Goal: Task Accomplishment & Management: Use online tool/utility

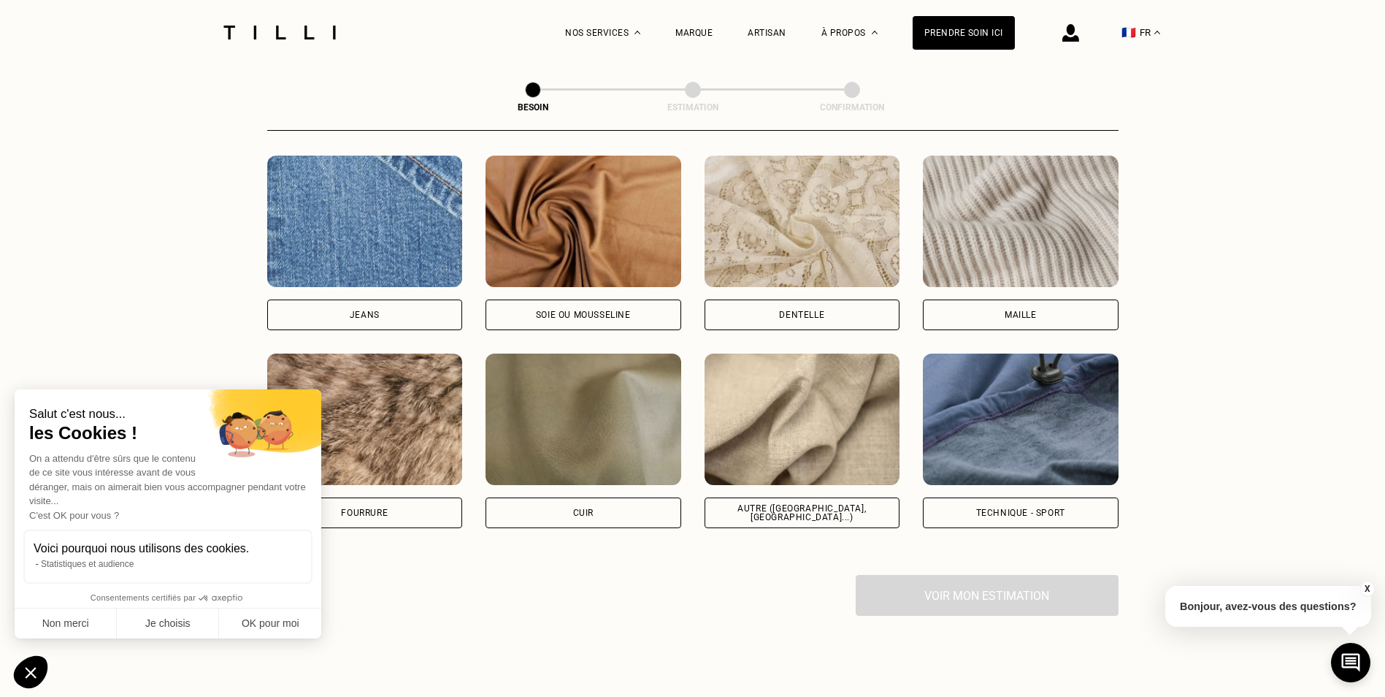
scroll to position [1564, 0]
click at [93, 618] on button "Non merci" at bounding box center [66, 623] width 102 height 31
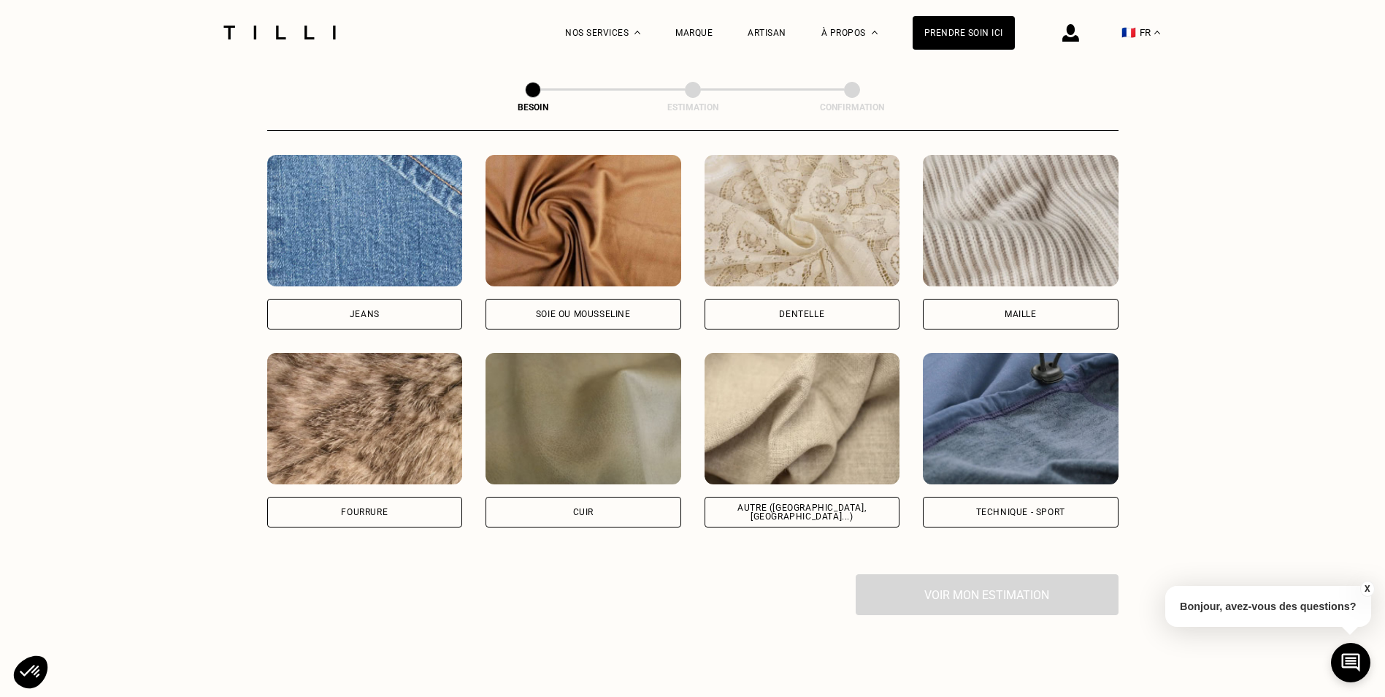
click at [851, 504] on div "Autre ([GEOGRAPHIC_DATA], [GEOGRAPHIC_DATA]...)" at bounding box center [802, 512] width 171 height 18
select select "FR"
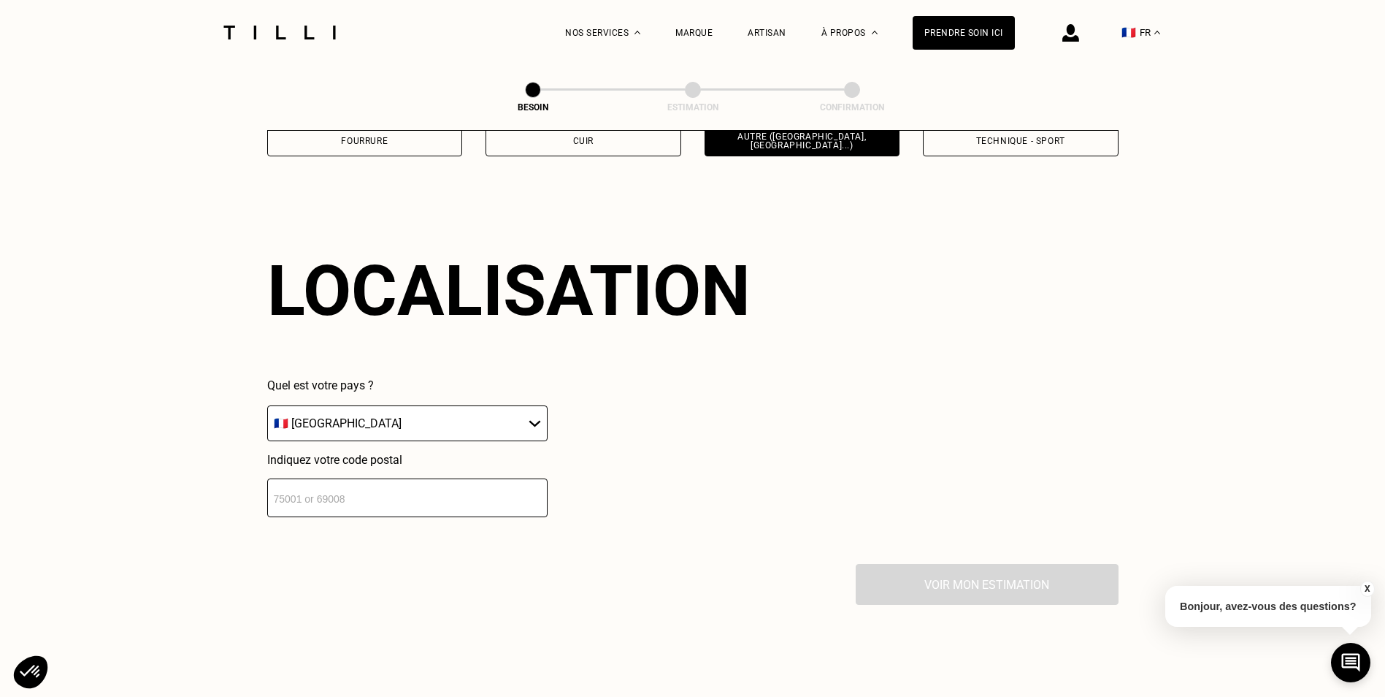
scroll to position [1964, 0]
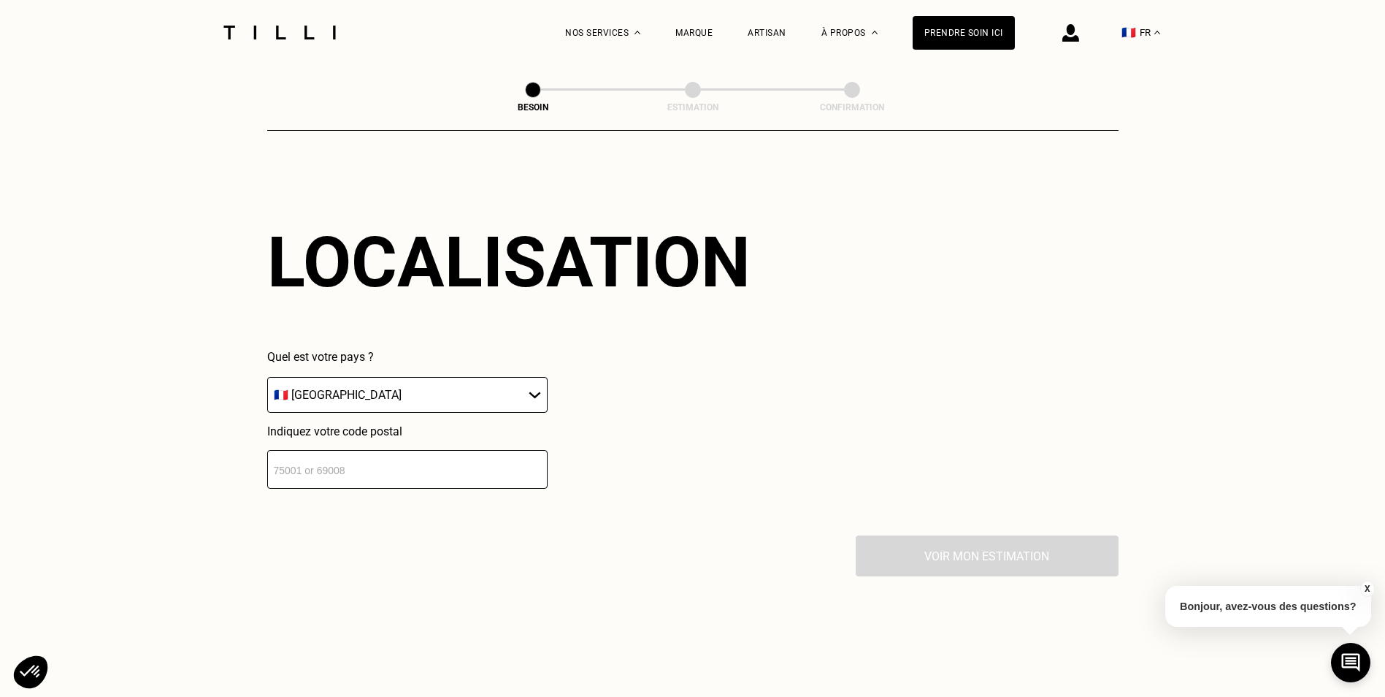
click at [448, 450] on input "number" at bounding box center [407, 469] width 280 height 39
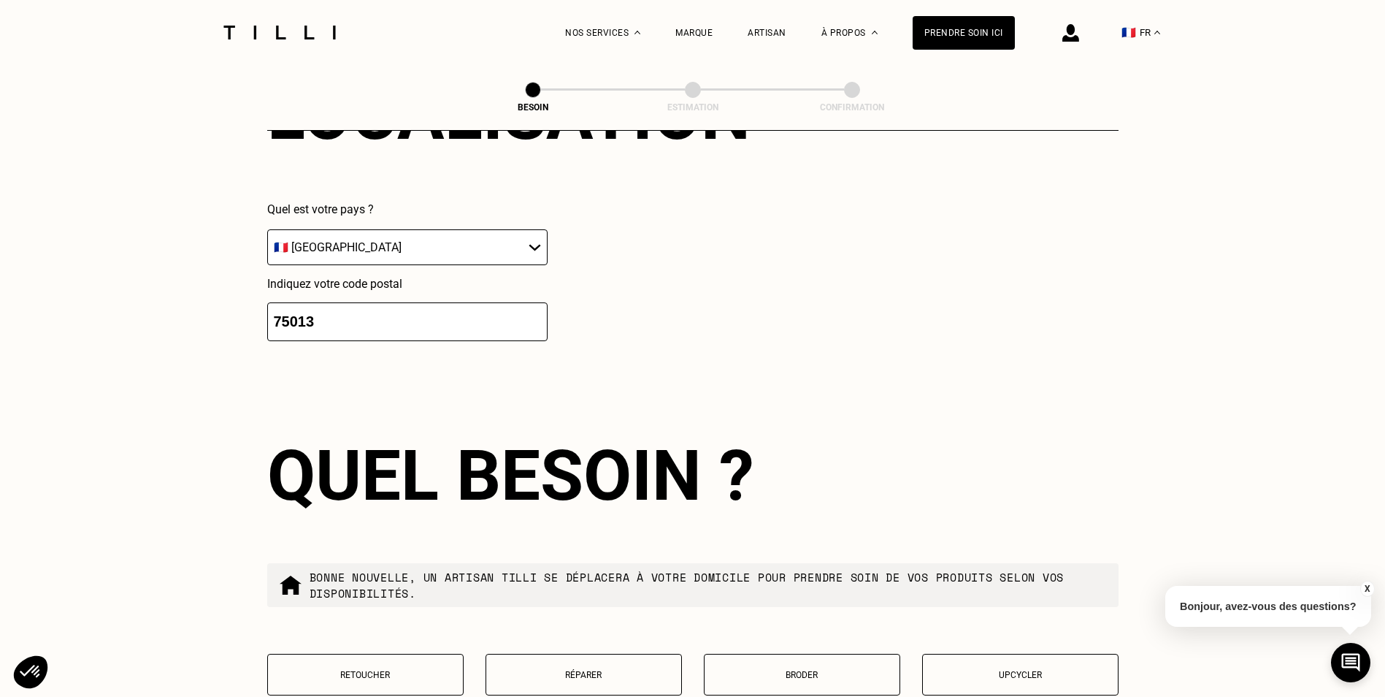
scroll to position [2326, 0]
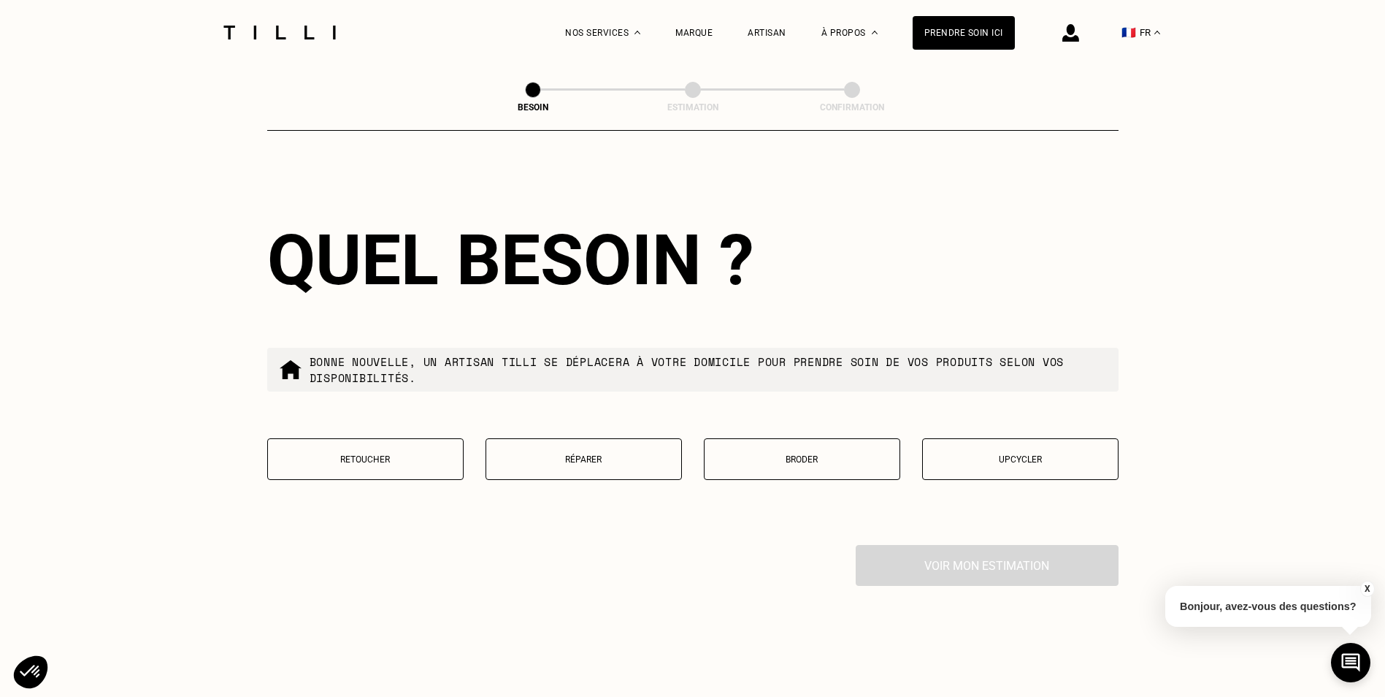
type input "75013"
click at [608, 454] on p "Réparer" at bounding box center [584, 459] width 180 height 10
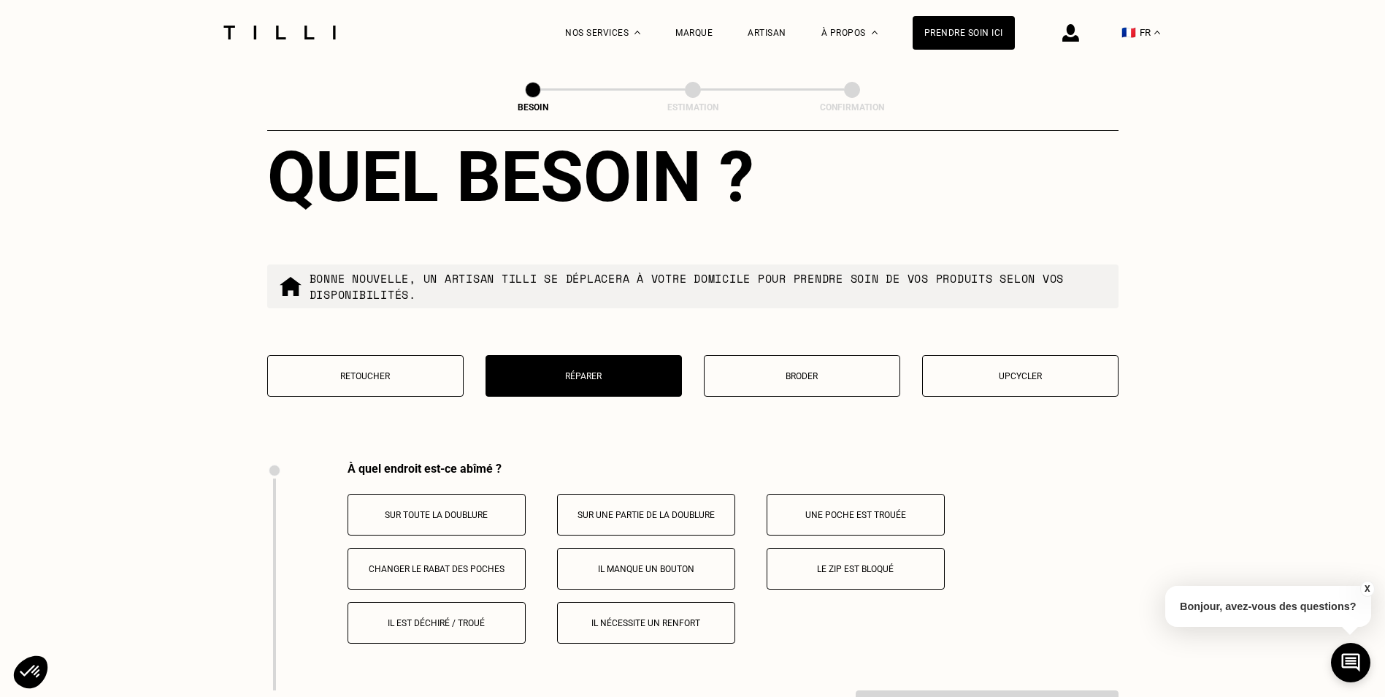
scroll to position [2409, 0]
click at [423, 372] on p "Retoucher" at bounding box center [365, 377] width 180 height 10
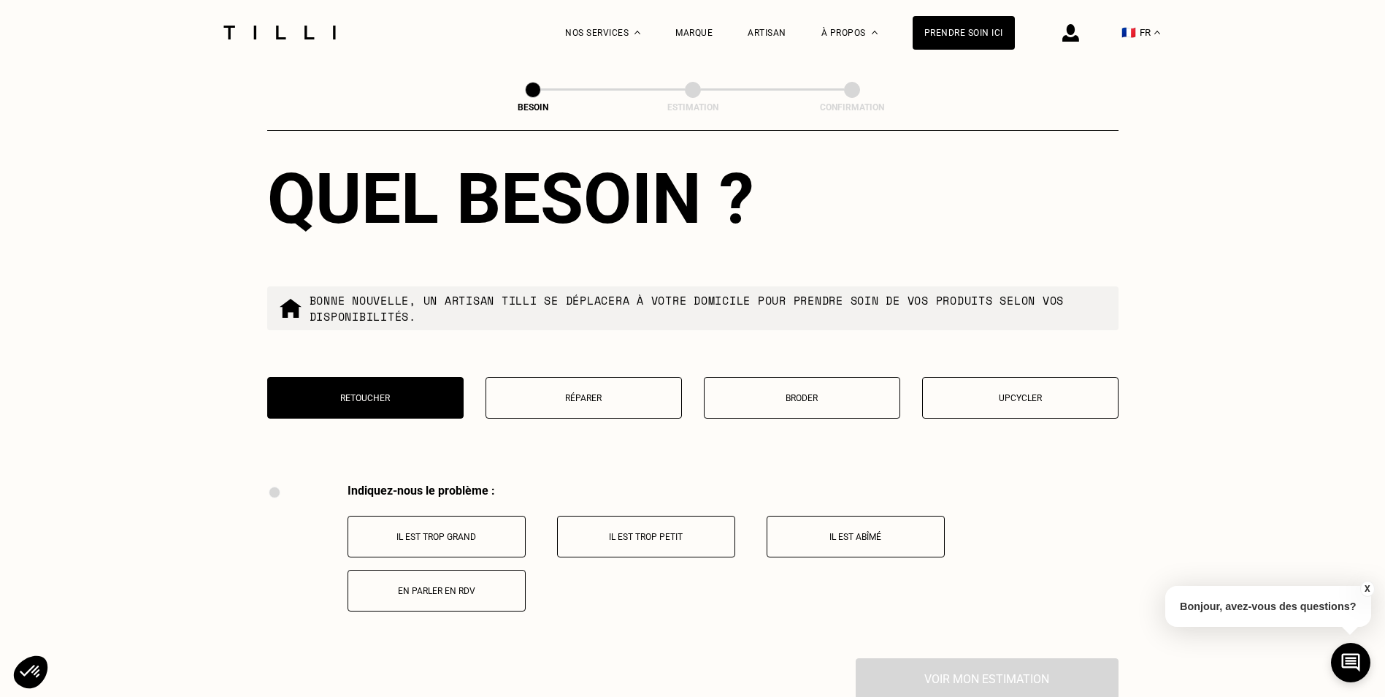
scroll to position [2117, 0]
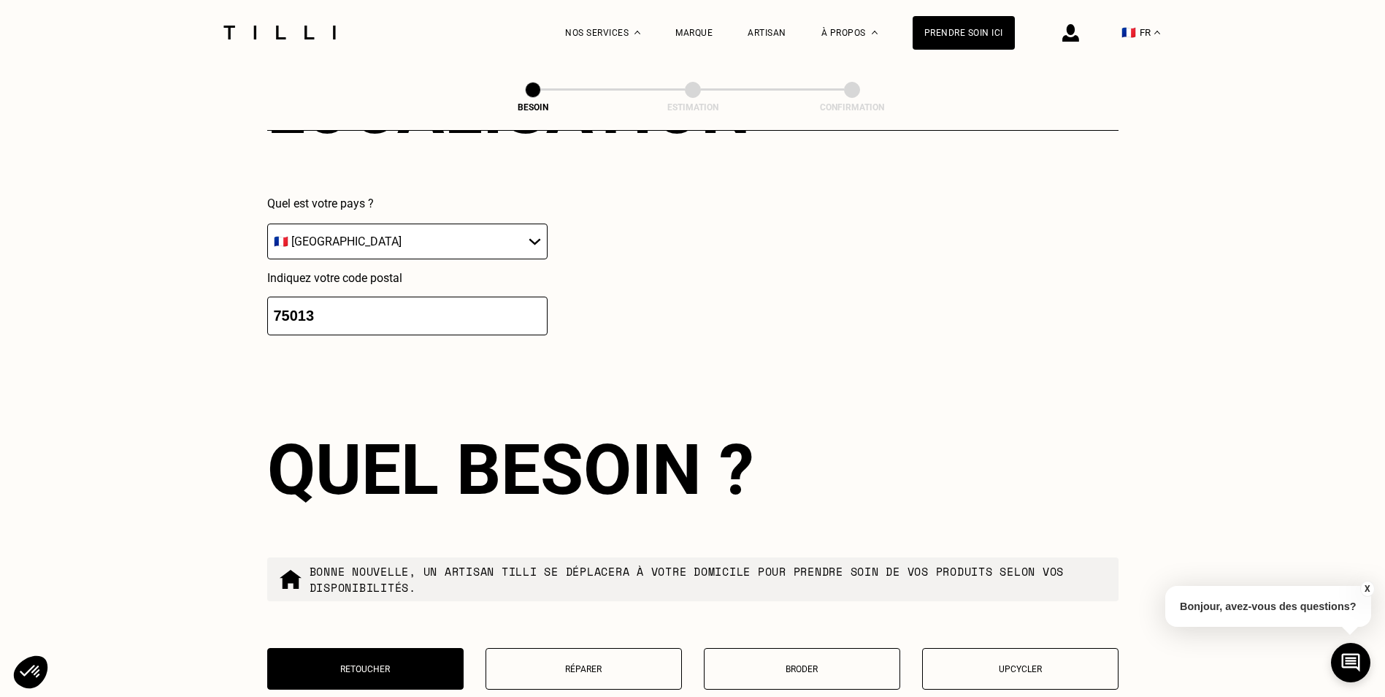
click at [765, 677] on button "Broder" at bounding box center [802, 669] width 196 height 42
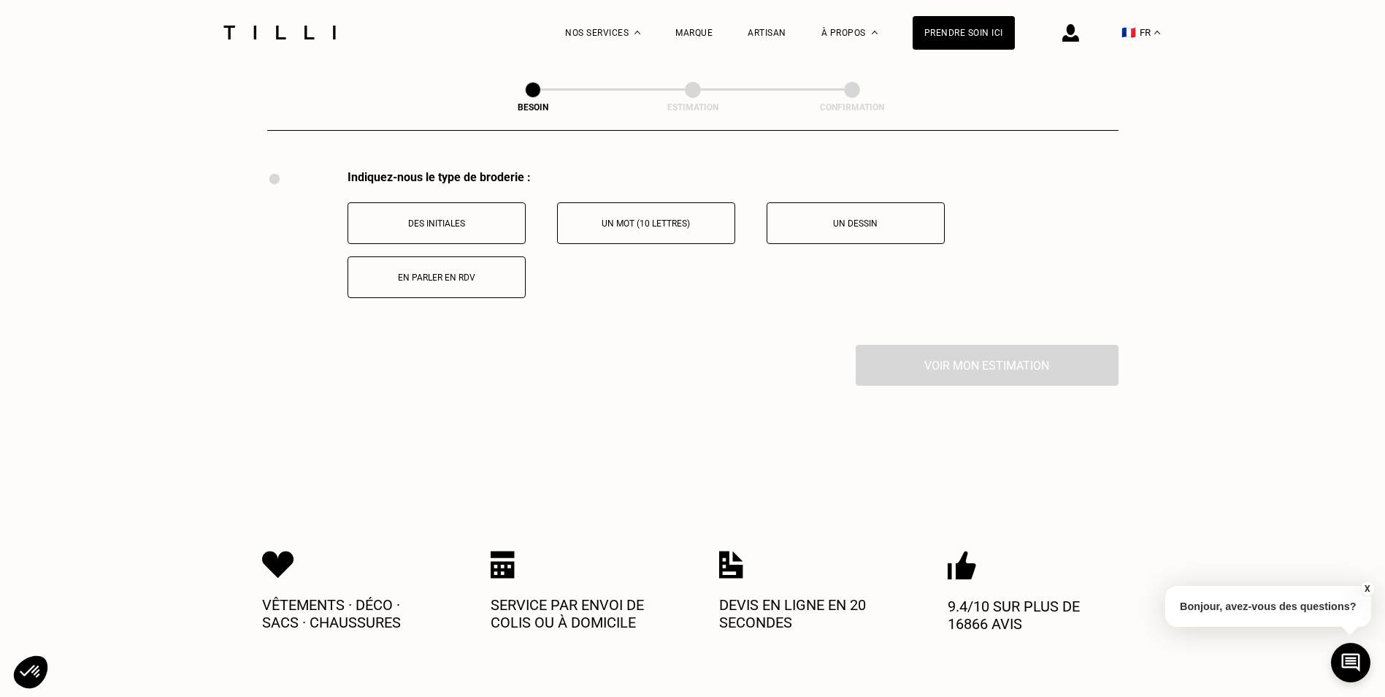
scroll to position [2409, 0]
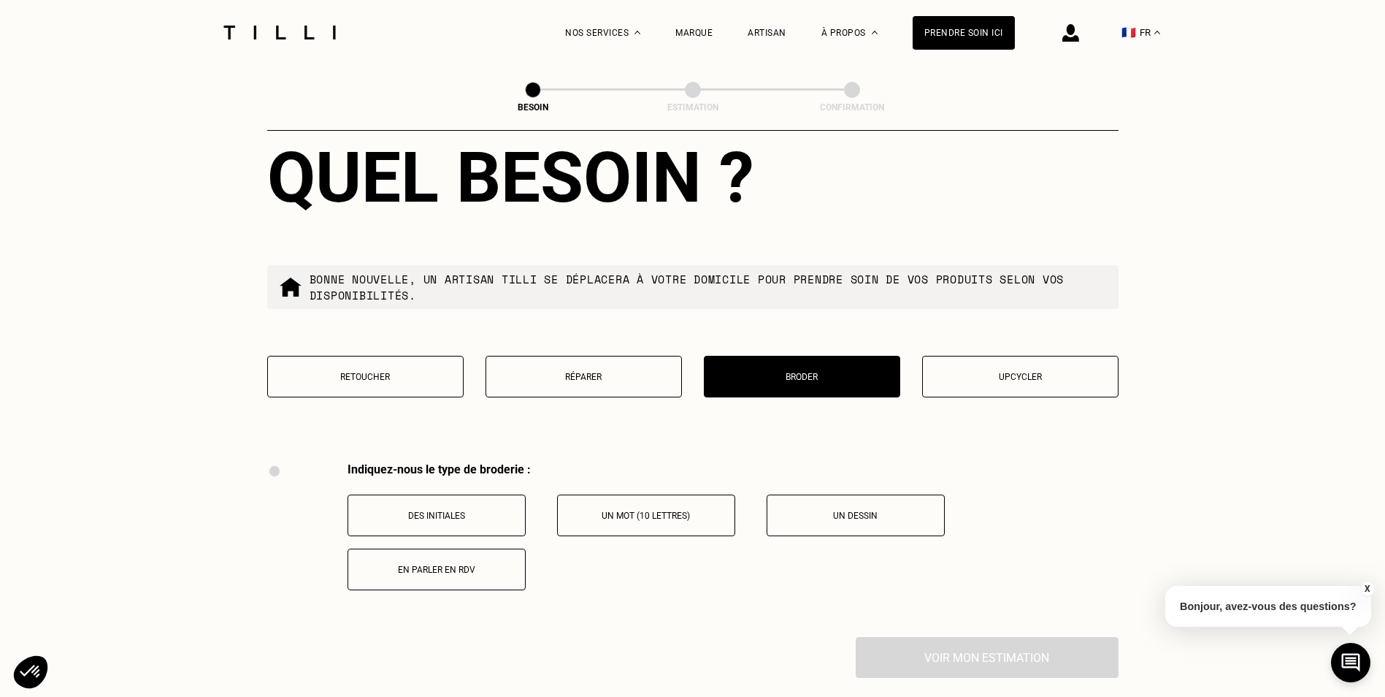
click at [974, 356] on button "Upcycler" at bounding box center [1020, 377] width 196 height 42
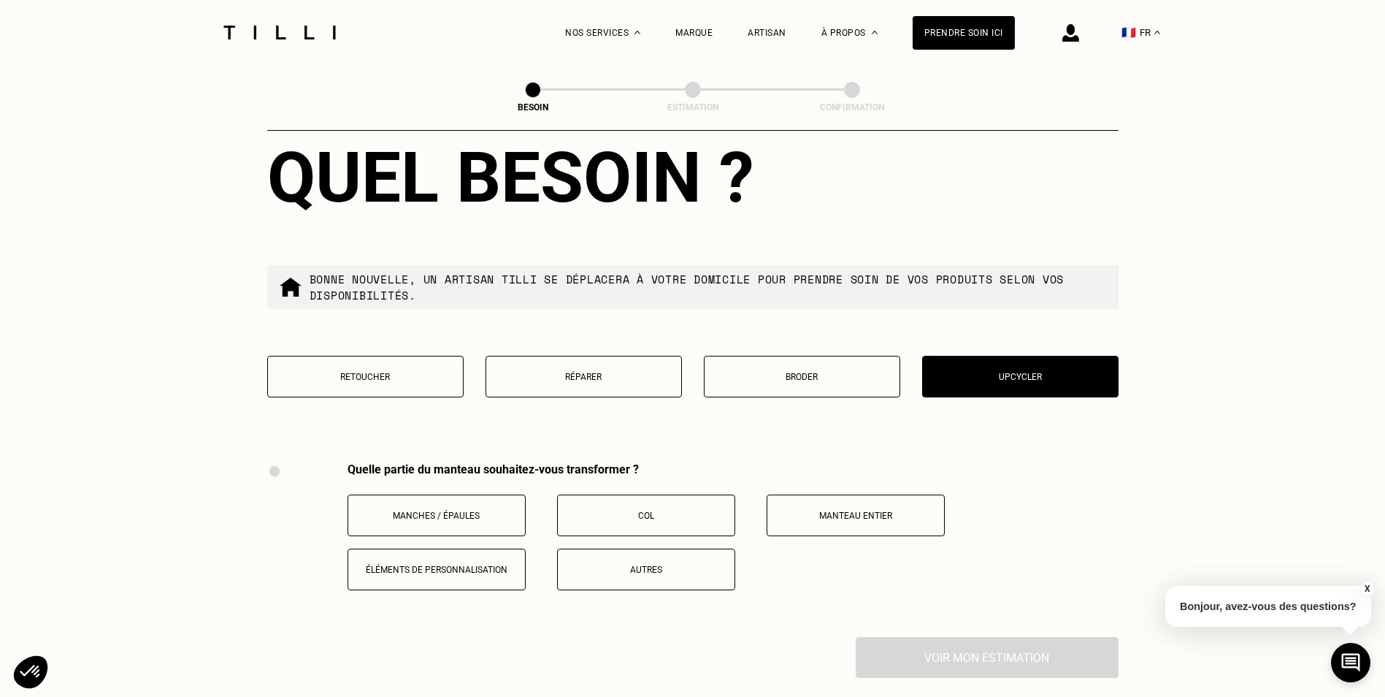
click at [595, 356] on button "Réparer" at bounding box center [584, 377] width 196 height 42
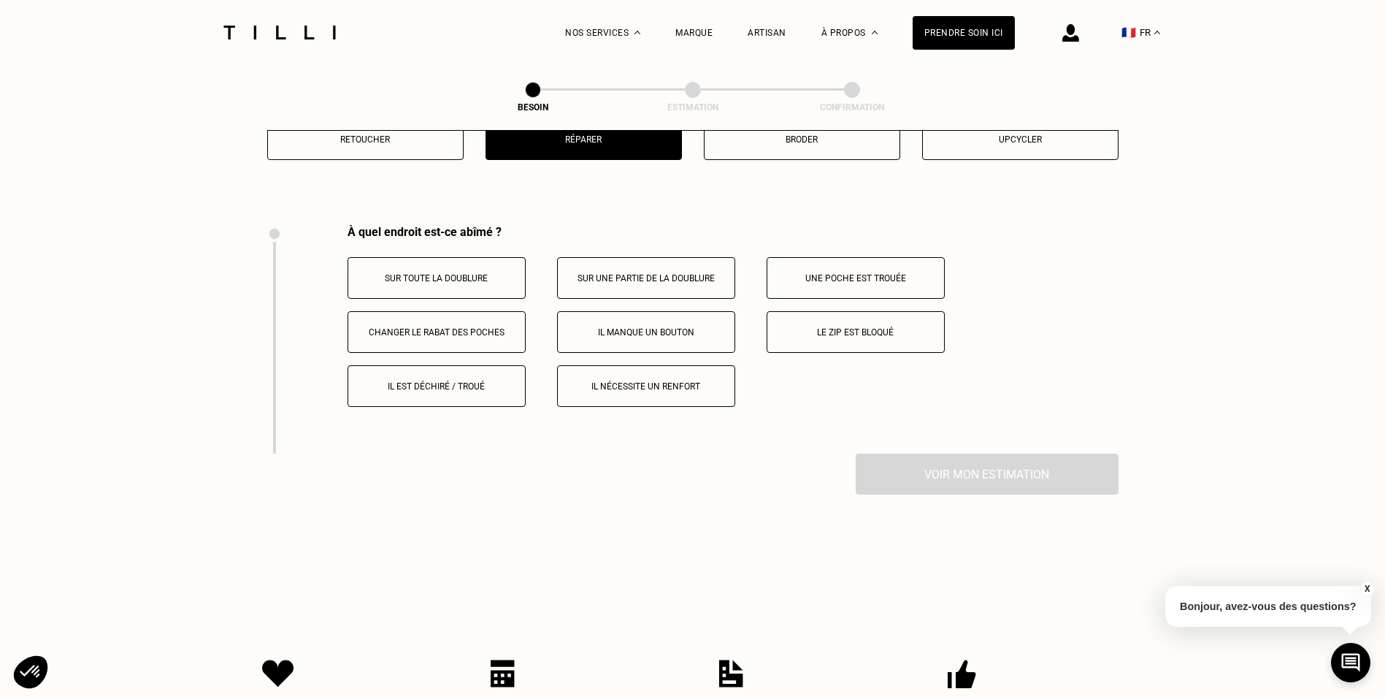
scroll to position [2701, 0]
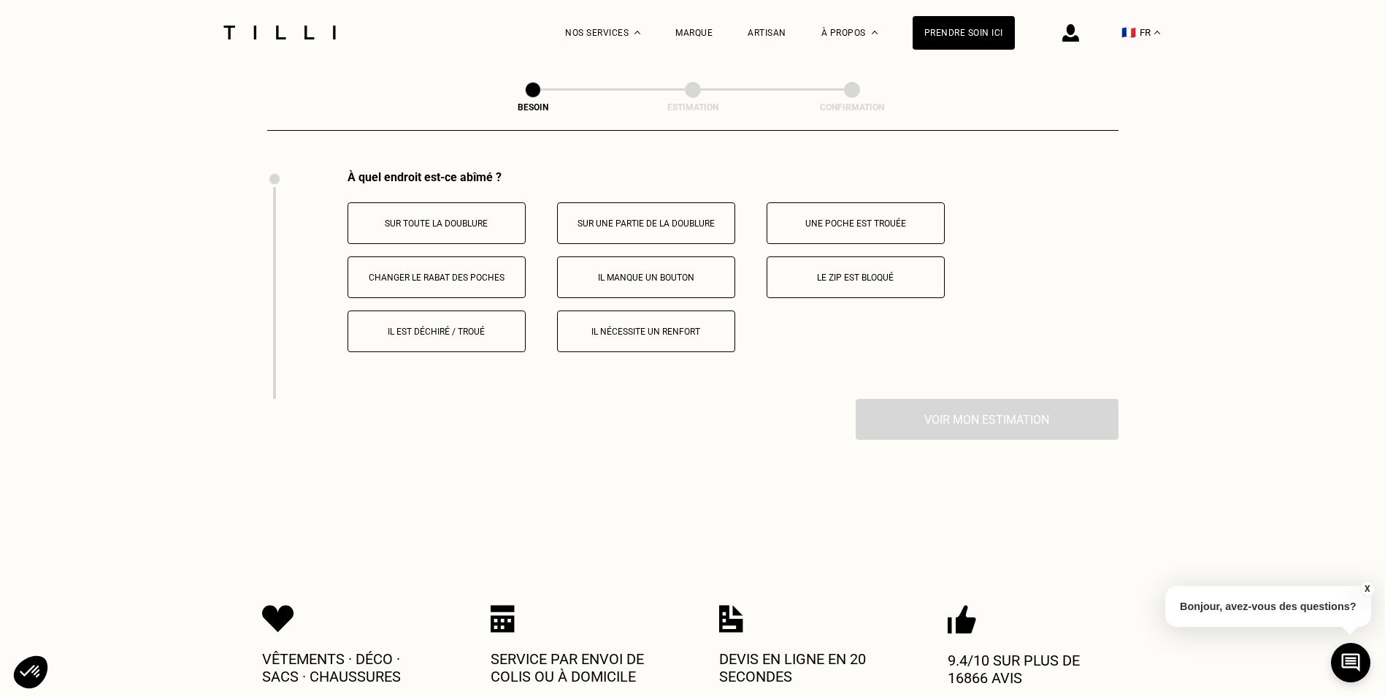
click at [440, 326] on p "Il est déchiré / troué" at bounding box center [437, 331] width 162 height 10
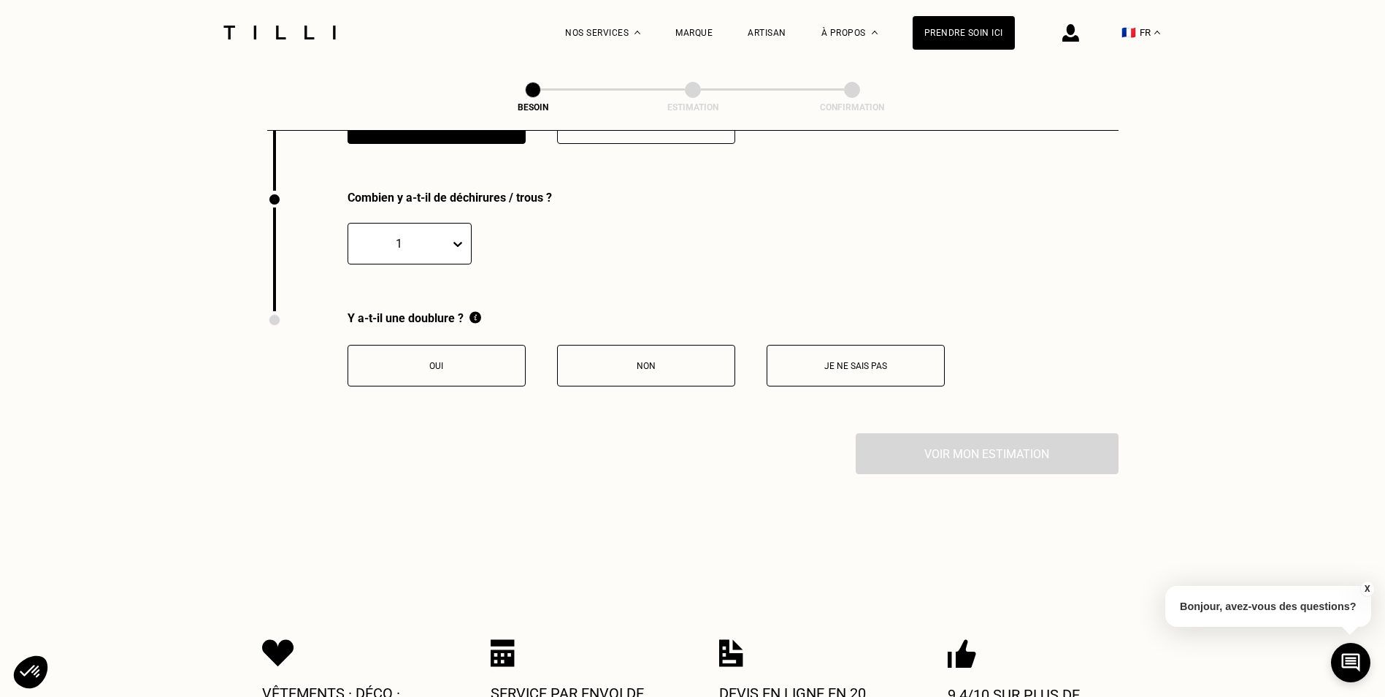
scroll to position [2930, 0]
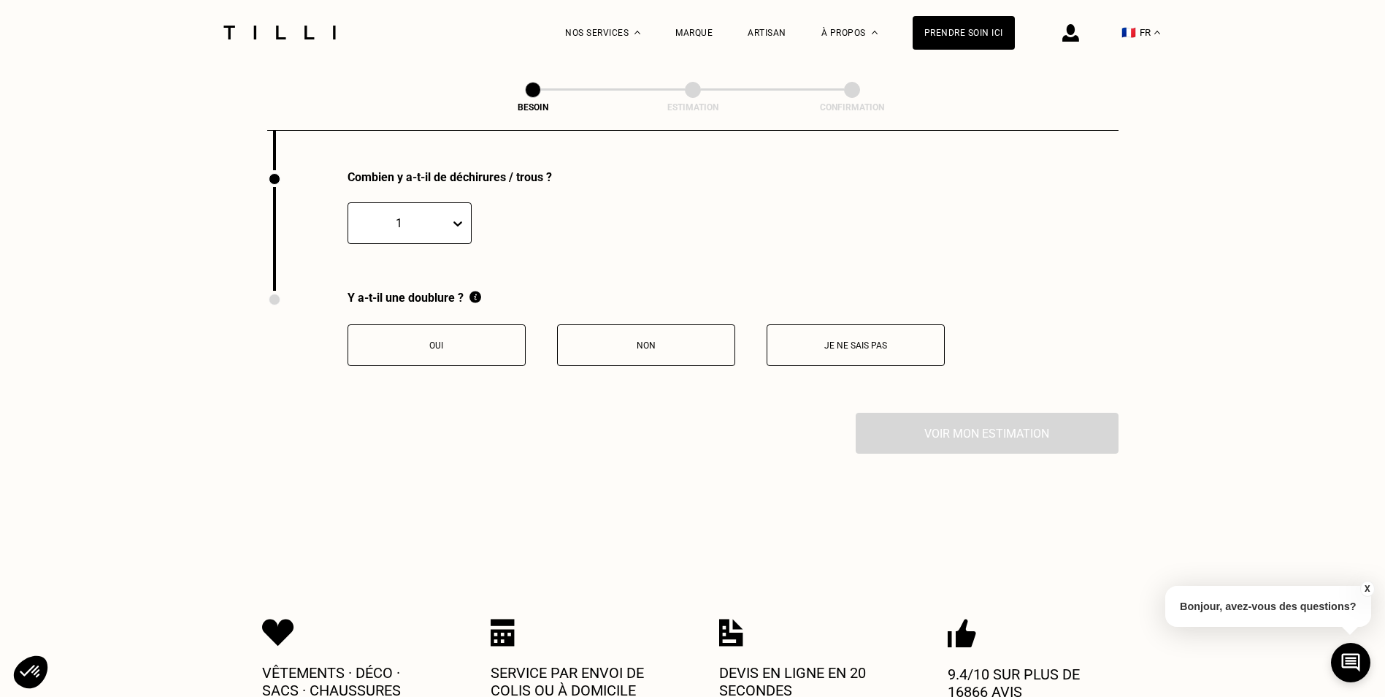
click at [451, 340] on p "Oui" at bounding box center [437, 345] width 162 height 10
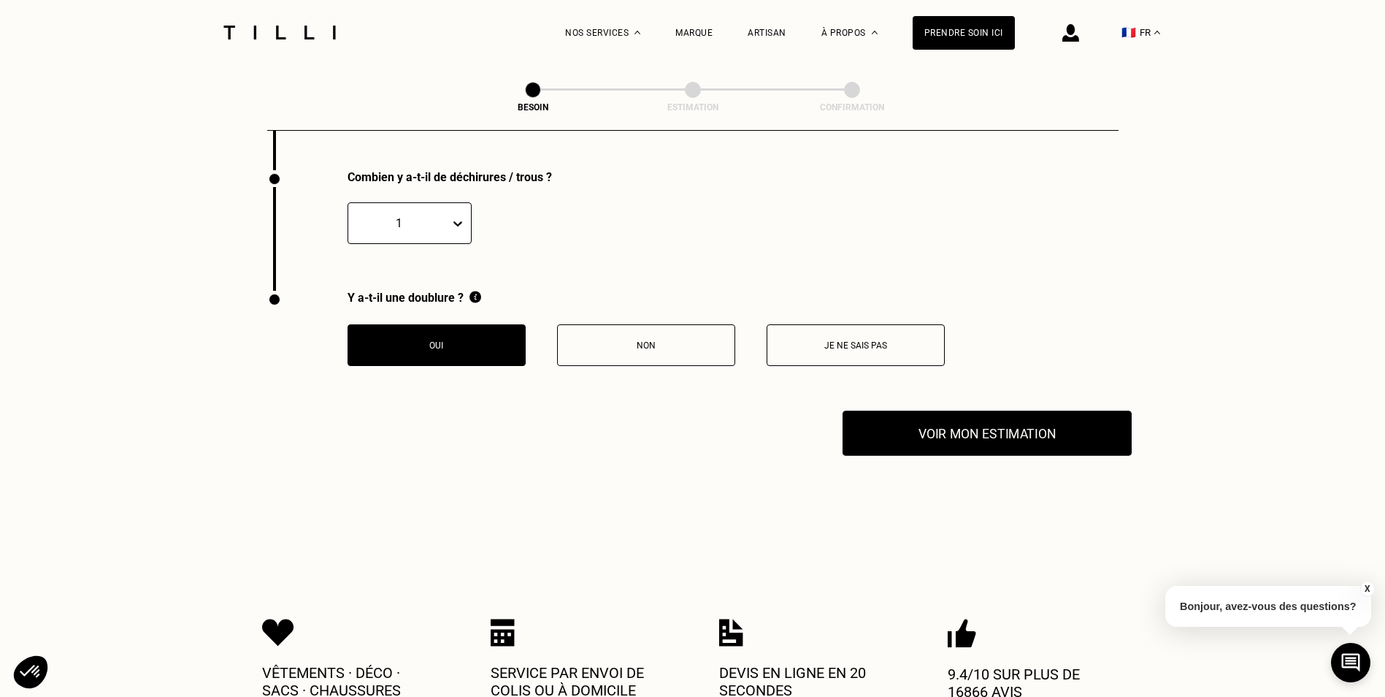
click at [987, 437] on button "Voir mon estimation" at bounding box center [987, 432] width 289 height 45
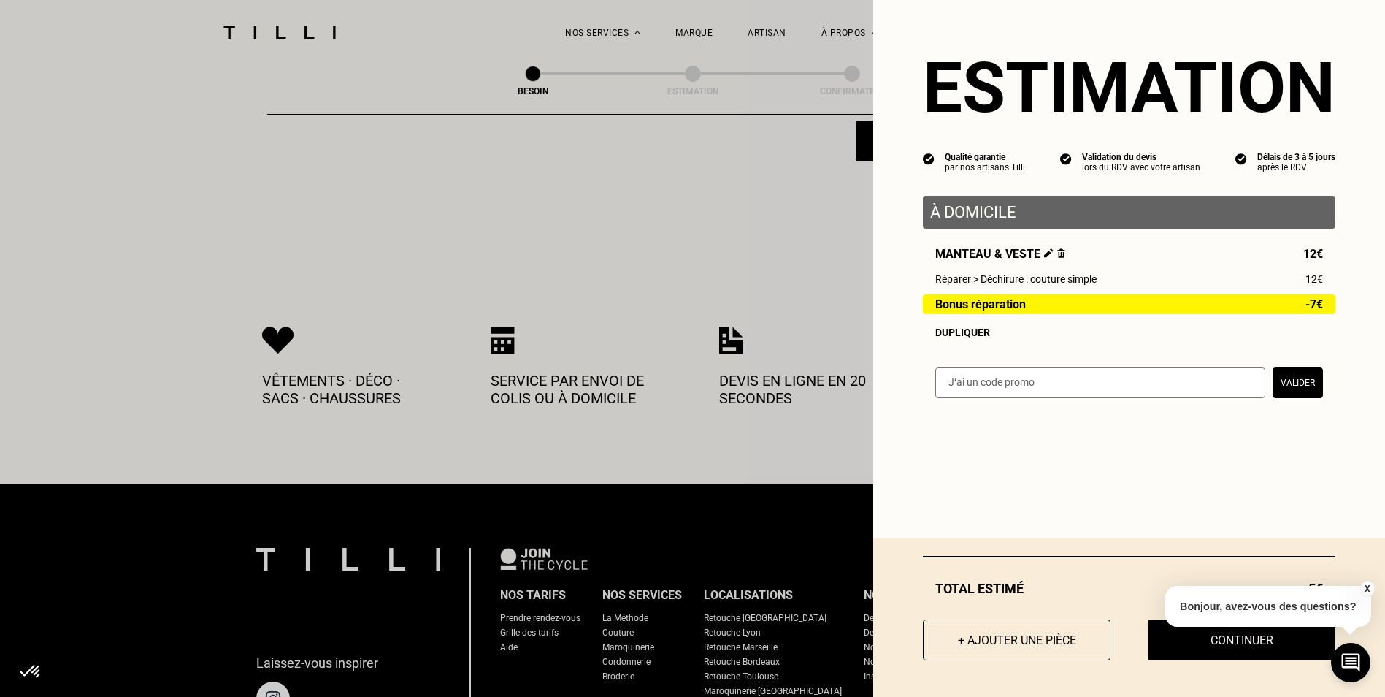
scroll to position [3477, 0]
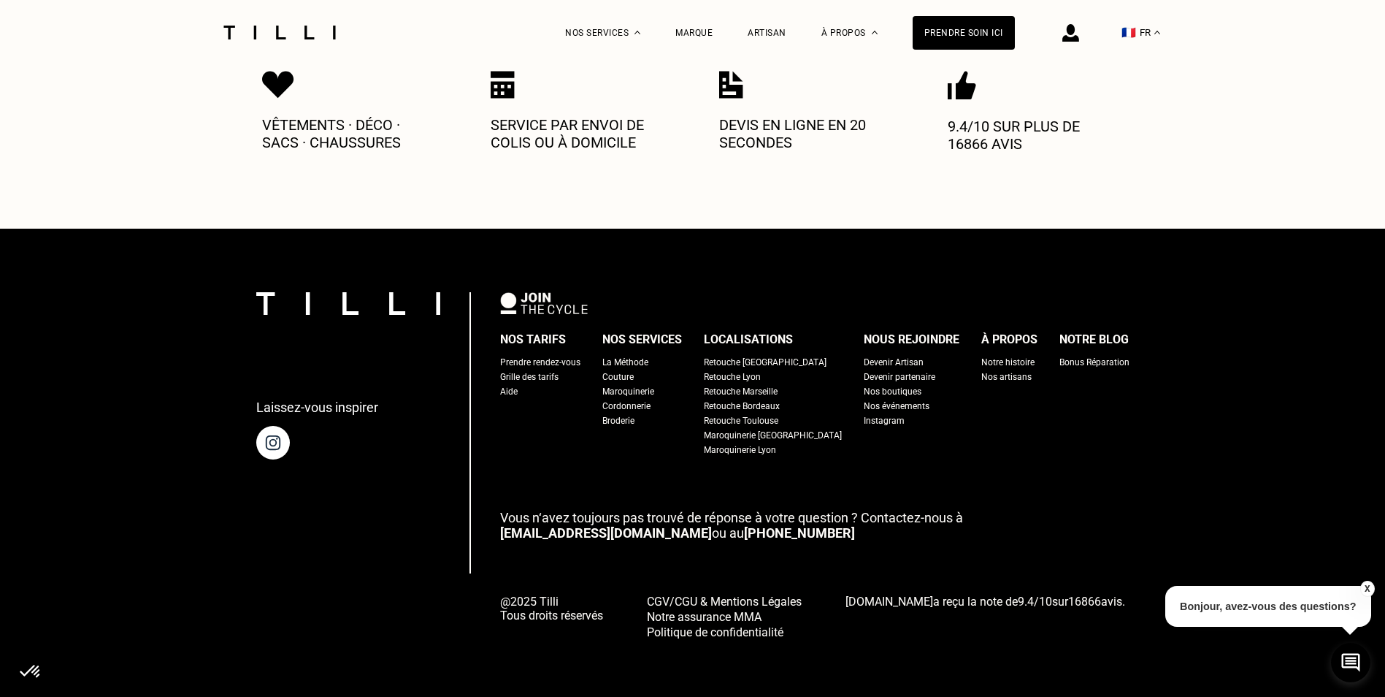
click at [1371, 592] on button "X" at bounding box center [1367, 589] width 15 height 16
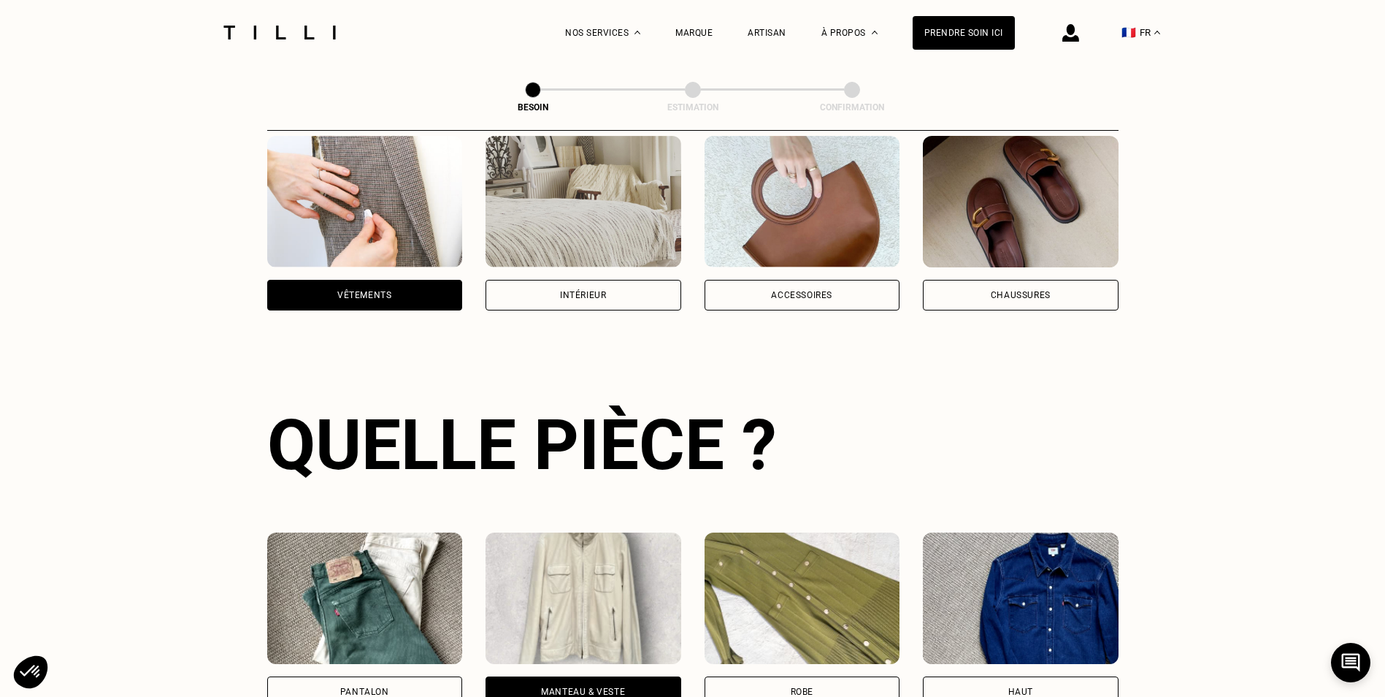
scroll to position [0, 0]
